Goal: Task Accomplishment & Management: Manage account settings

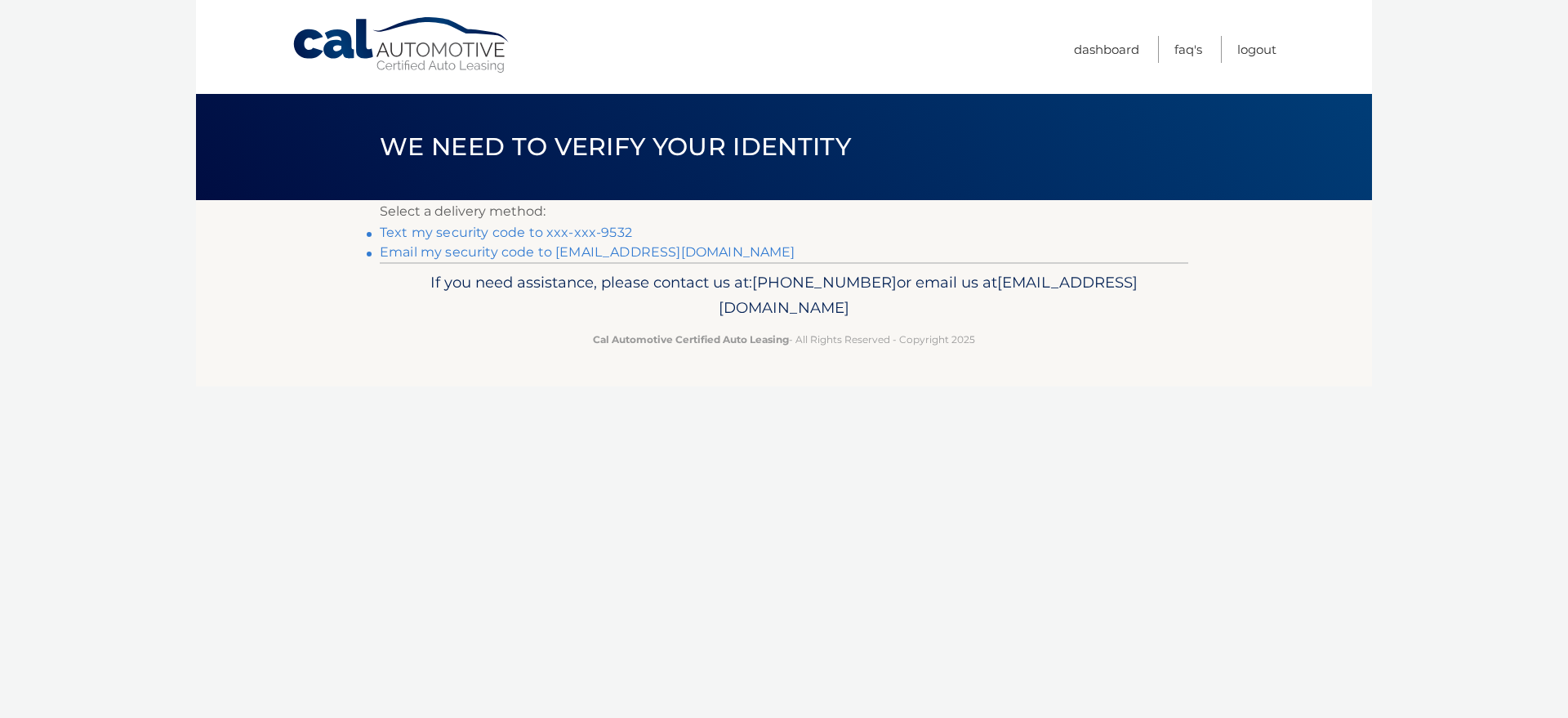
click at [592, 232] on link "Text my security code to xxx-xxx-9532" at bounding box center [506, 233] width 252 height 15
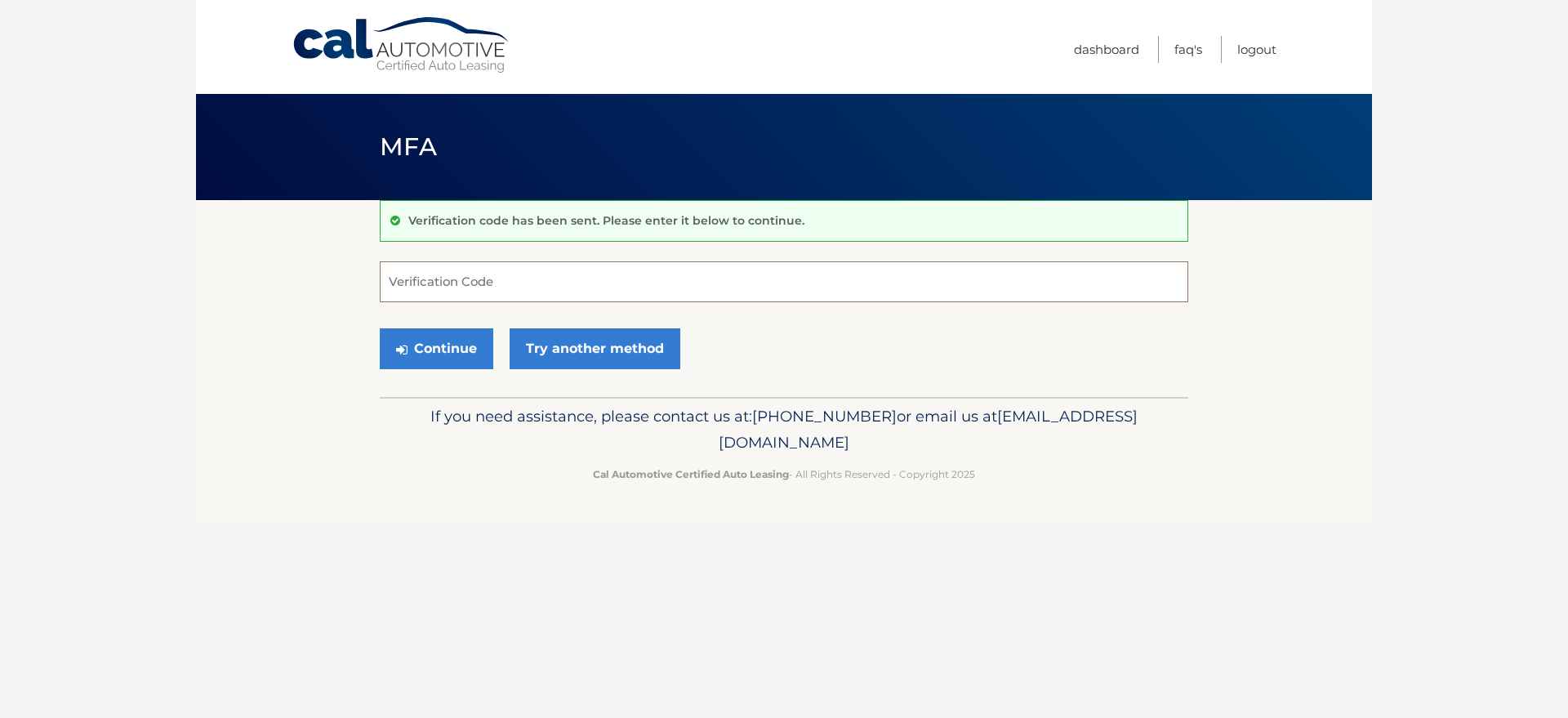
click at [632, 280] on input "Verification Code" at bounding box center [784, 281] width 808 height 40
type input "871362"
click at [447, 351] on button "Continue" at bounding box center [436, 349] width 114 height 40
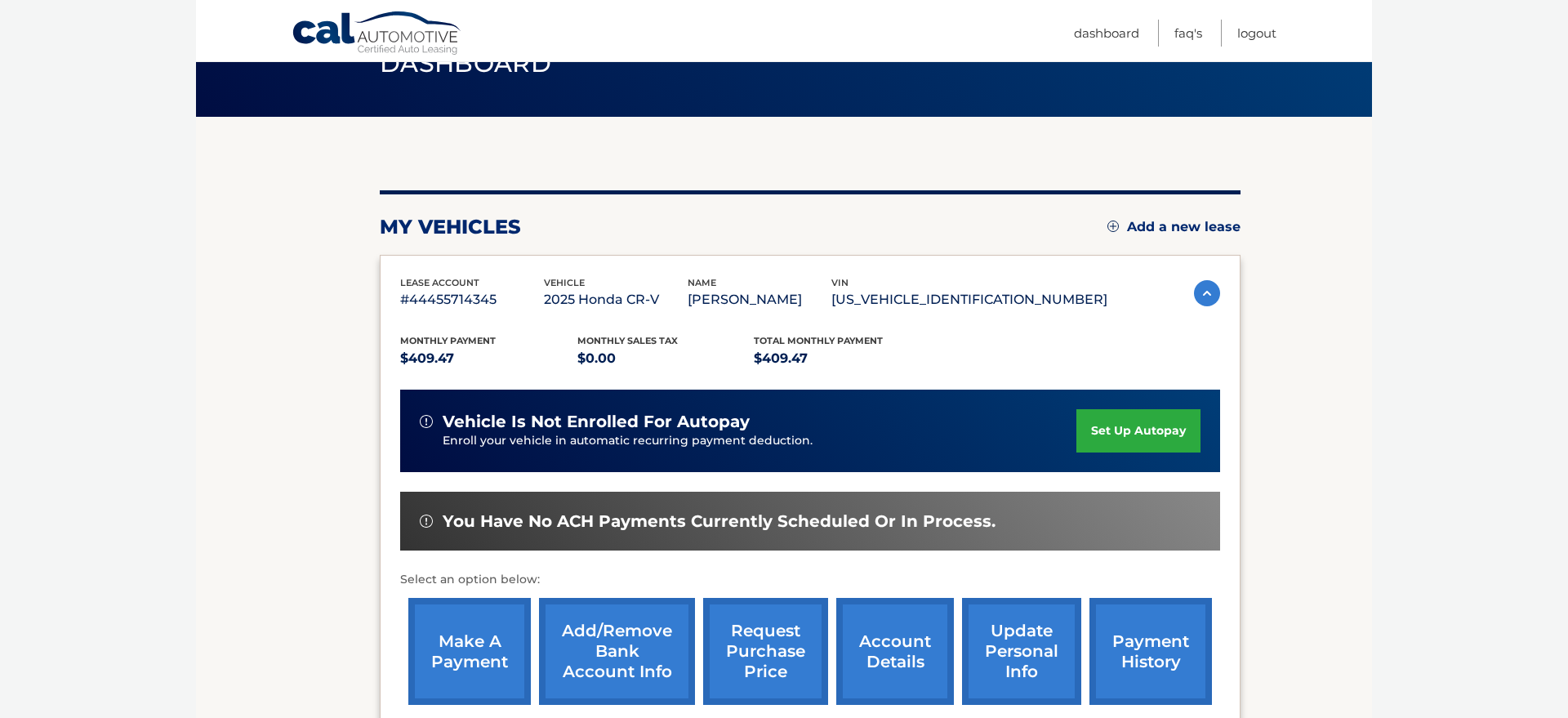
scroll to position [138, 0]
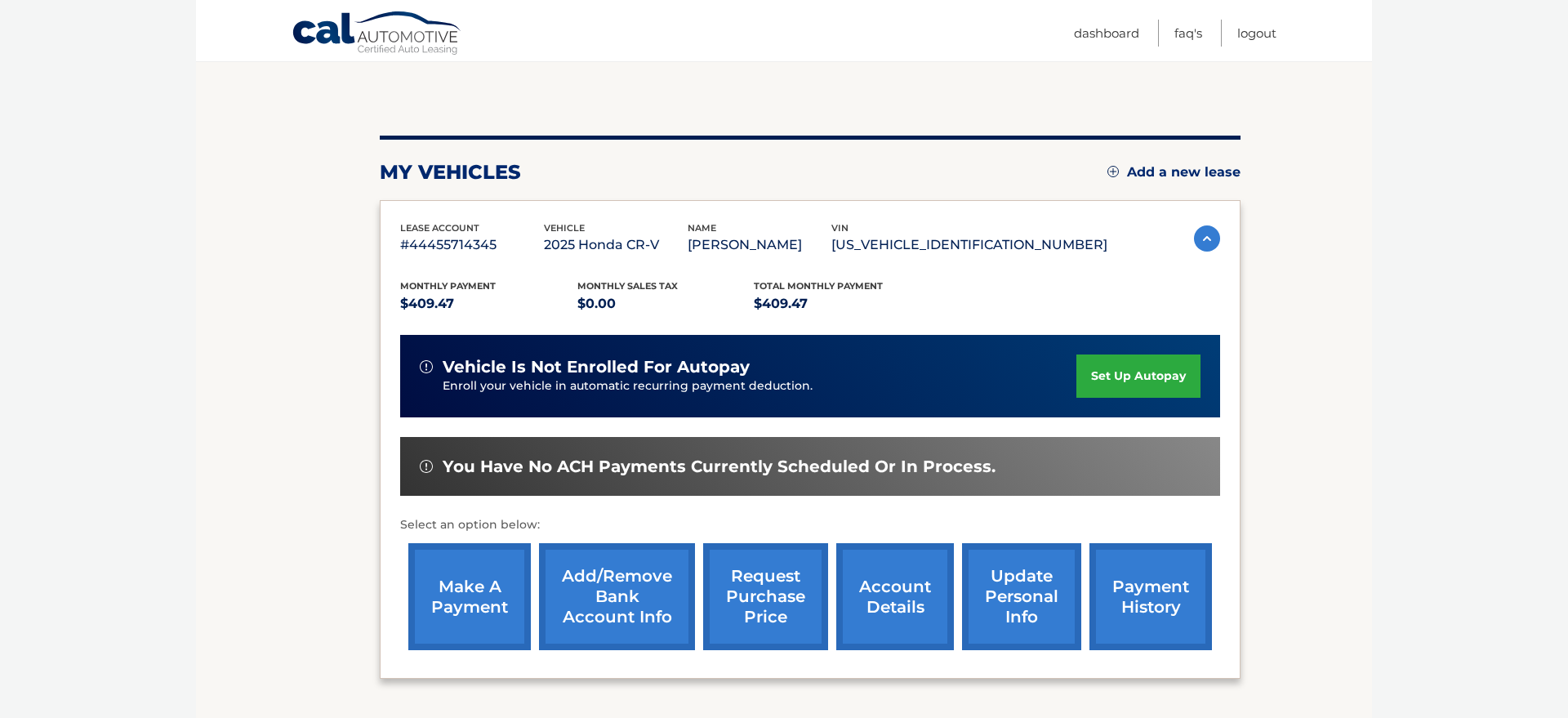
click at [482, 591] on link "make a payment" at bounding box center [469, 596] width 122 height 107
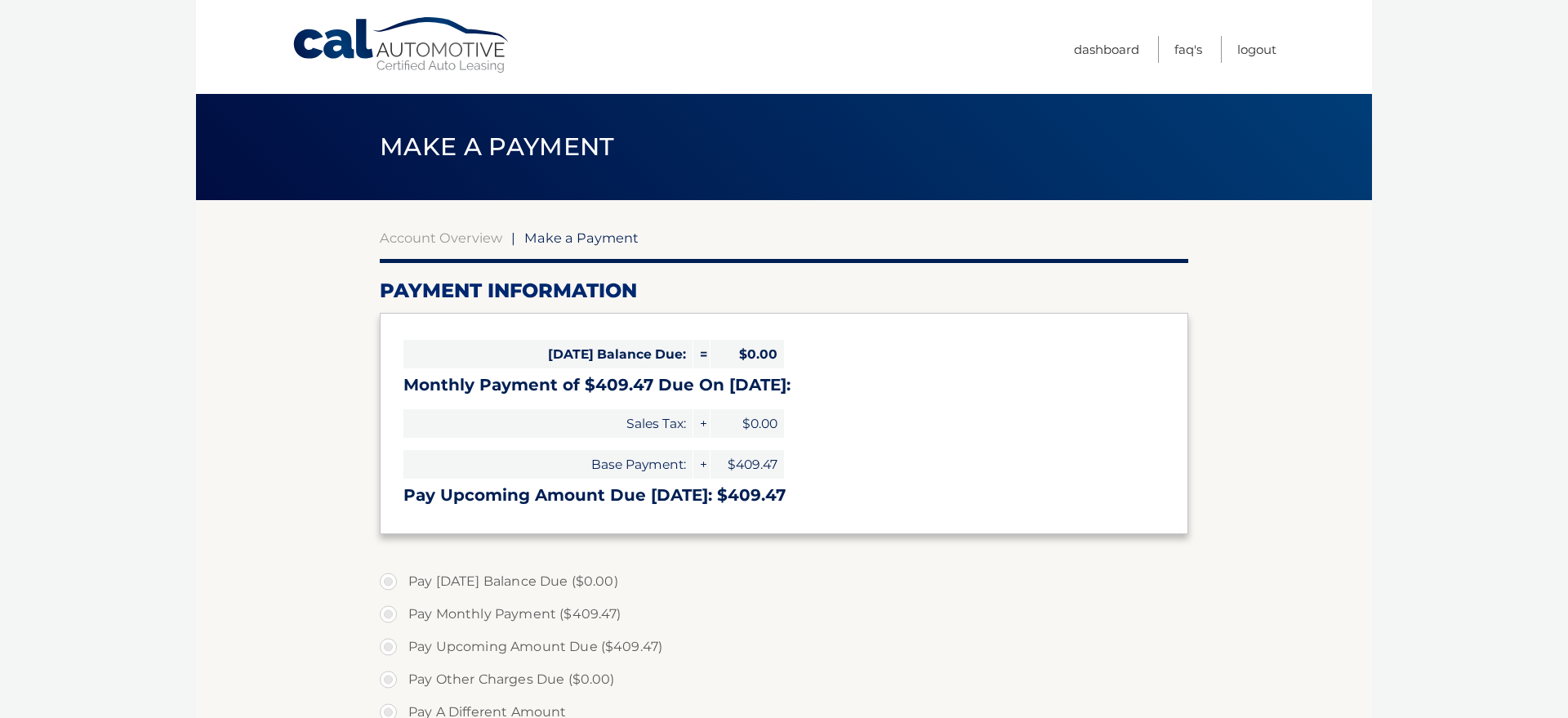
select select "NGU3OTcxZDItNGI5Mi00ZTkwLWFiNjUtMjgyMDIxYjRiOTlm"
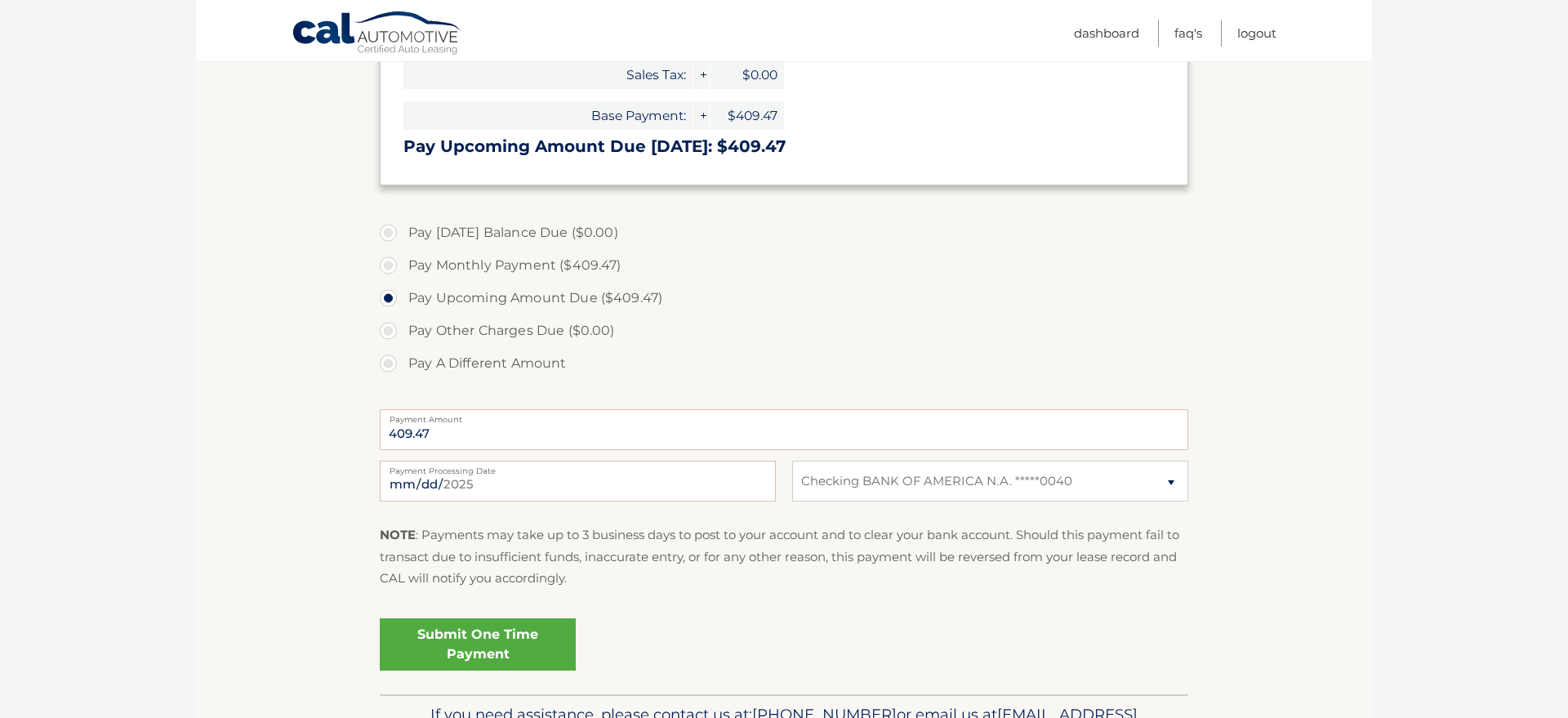
scroll to position [367, 0]
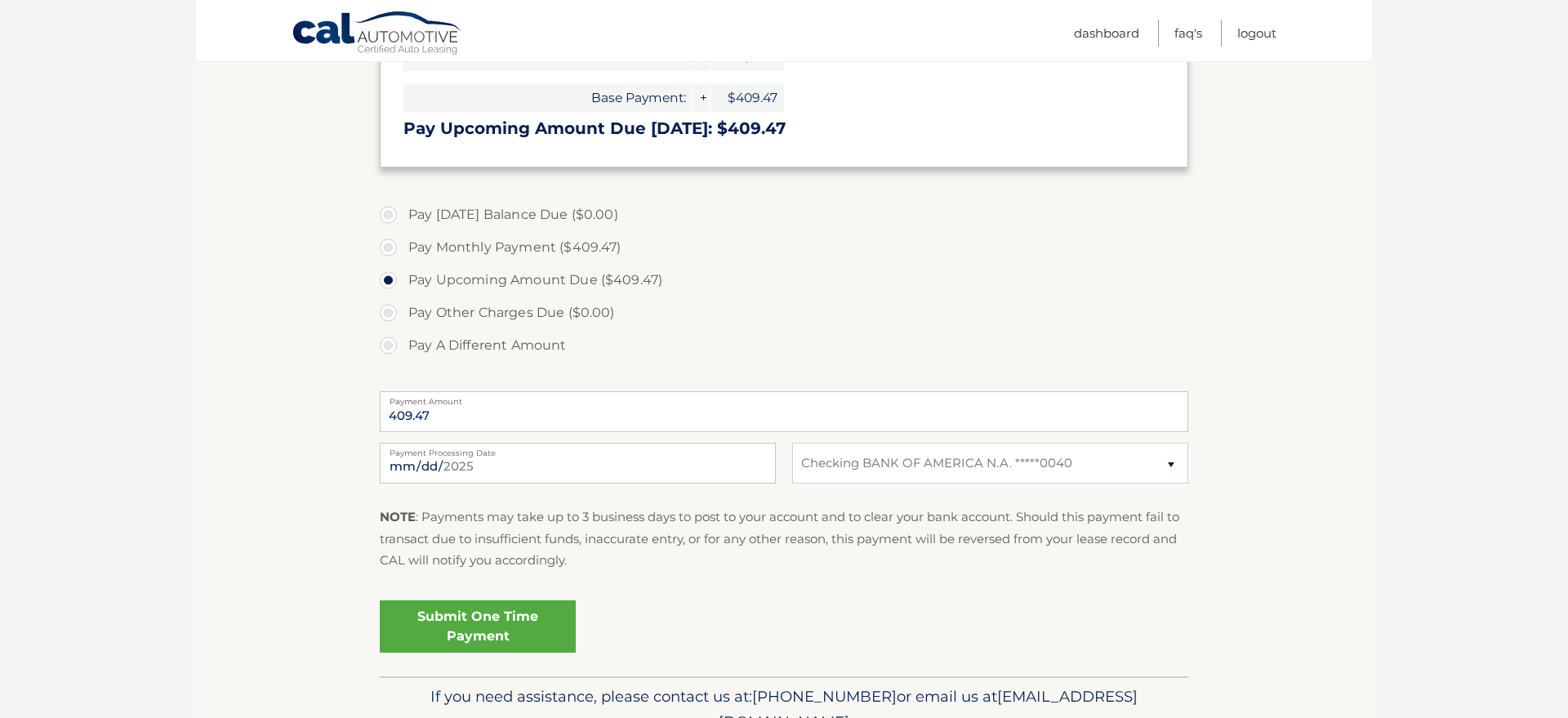
click at [503, 636] on link "Submit One Time Payment" at bounding box center [478, 626] width 196 height 52
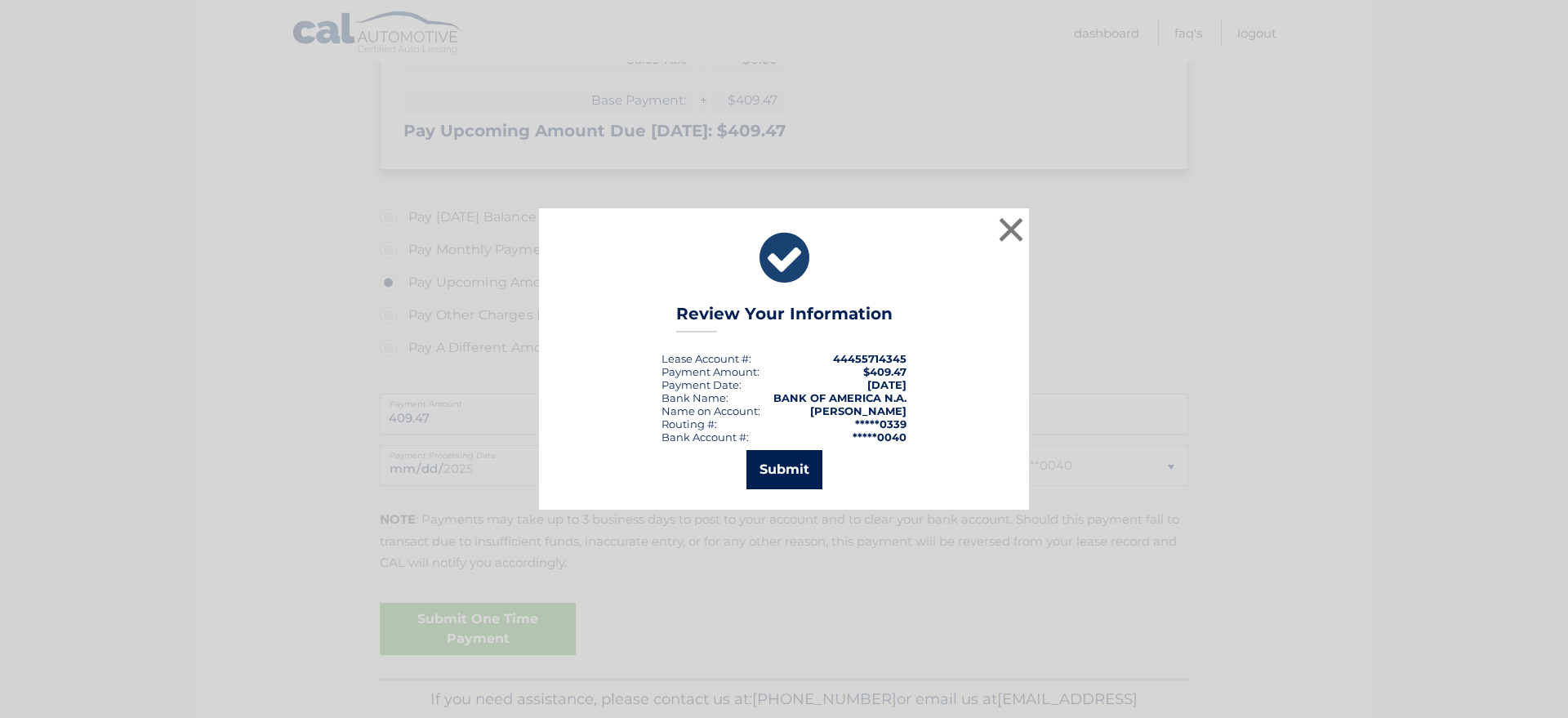
click at [789, 473] on button "Submit" at bounding box center [784, 469] width 76 height 40
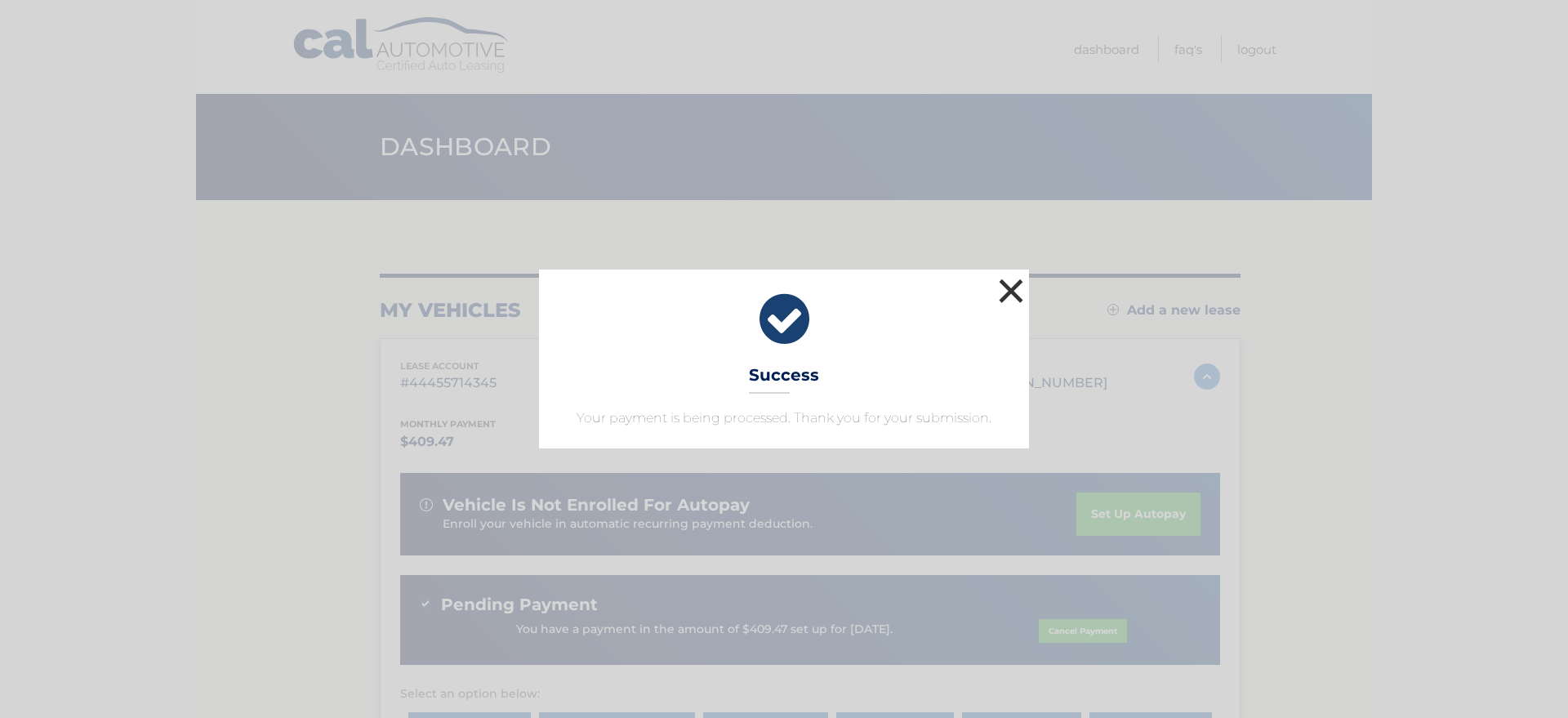
click at [1014, 288] on button "×" at bounding box center [1010, 291] width 33 height 33
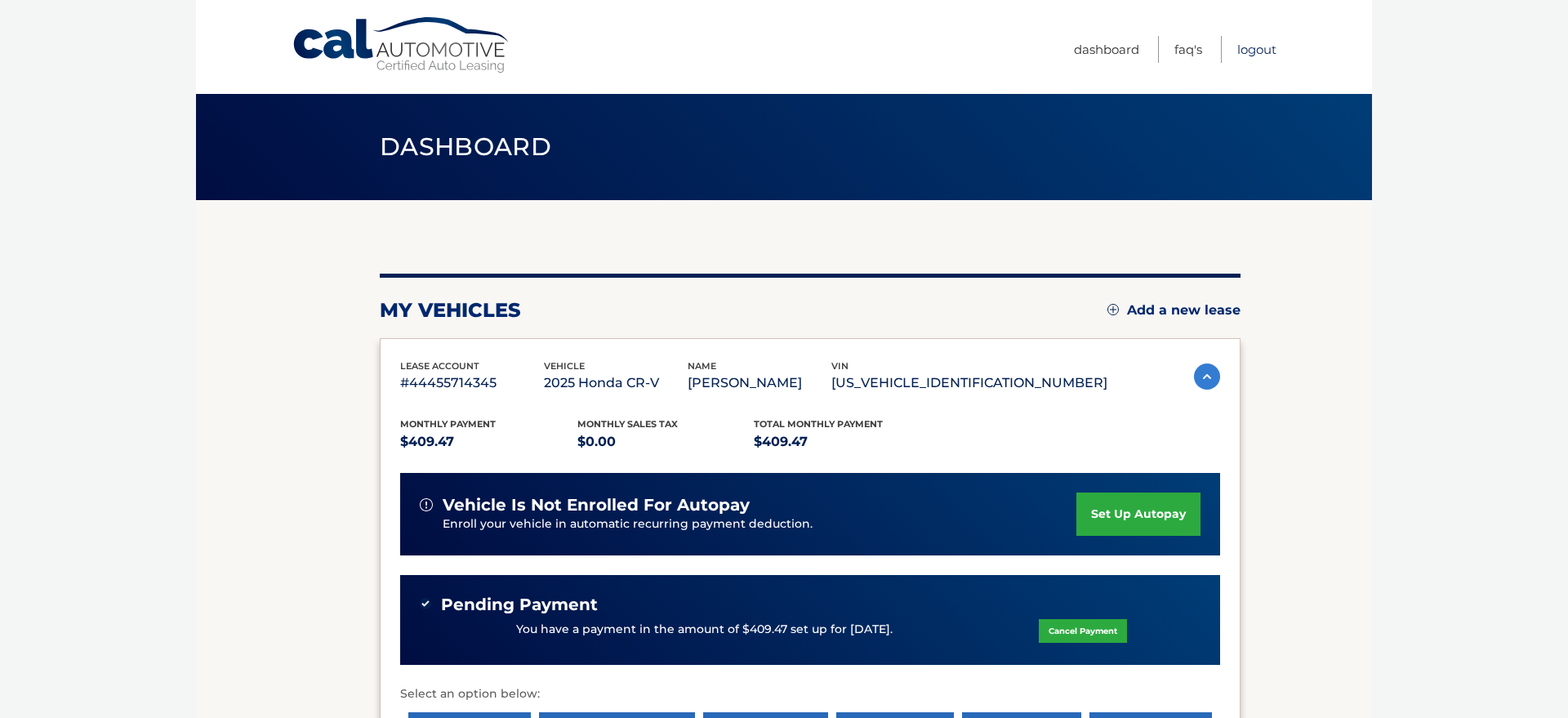
click at [1260, 48] on link "Logout" at bounding box center [1256, 50] width 40 height 27
